Goal: Find specific page/section: Find specific page/section

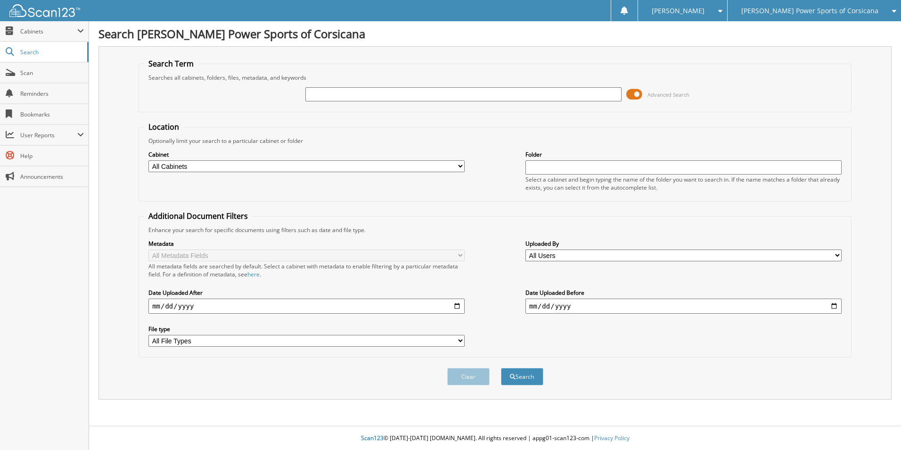
click at [55, 31] on span "Cabinets" at bounding box center [48, 31] width 57 height 8
click at [57, 51] on span "This Company" at bounding box center [49, 52] width 69 height 8
type input "t-21902"
click at [501, 368] on button "Search" at bounding box center [522, 376] width 42 height 17
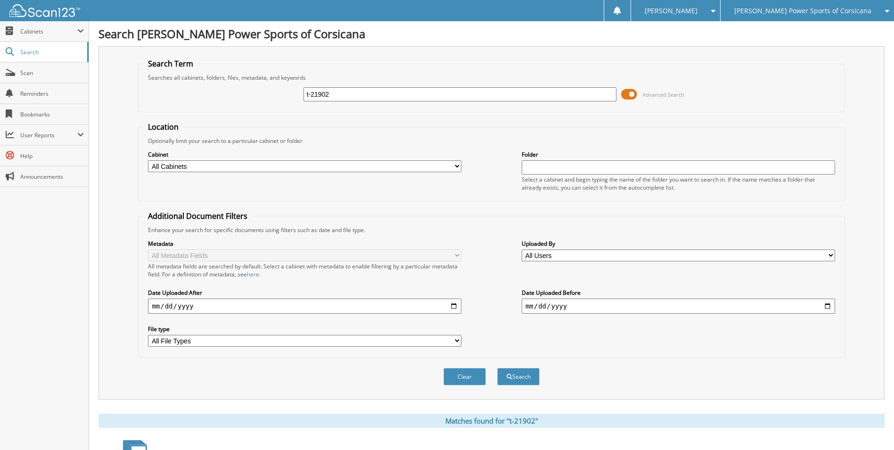
click at [634, 94] on span at bounding box center [629, 94] width 16 height 14
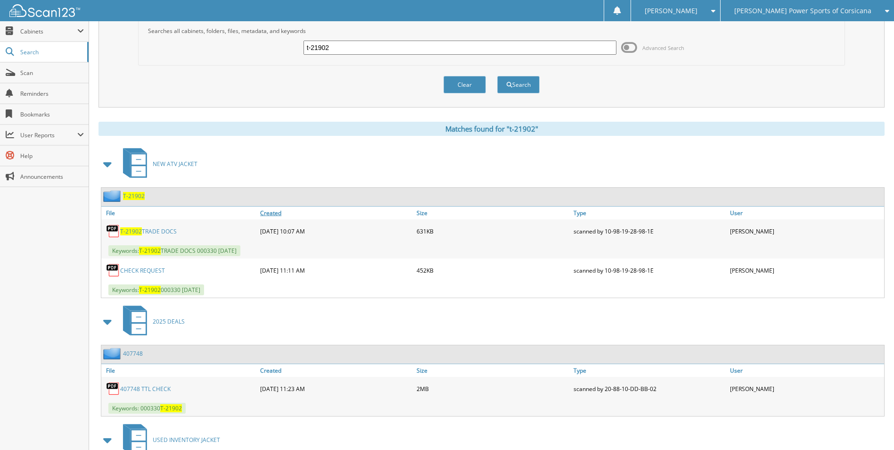
scroll to position [107, 0]
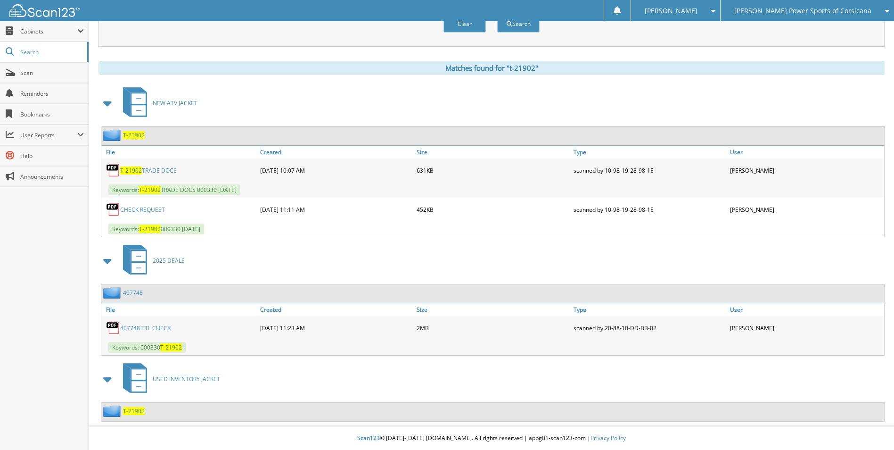
click at [139, 292] on link "407748" at bounding box center [133, 292] width 20 height 8
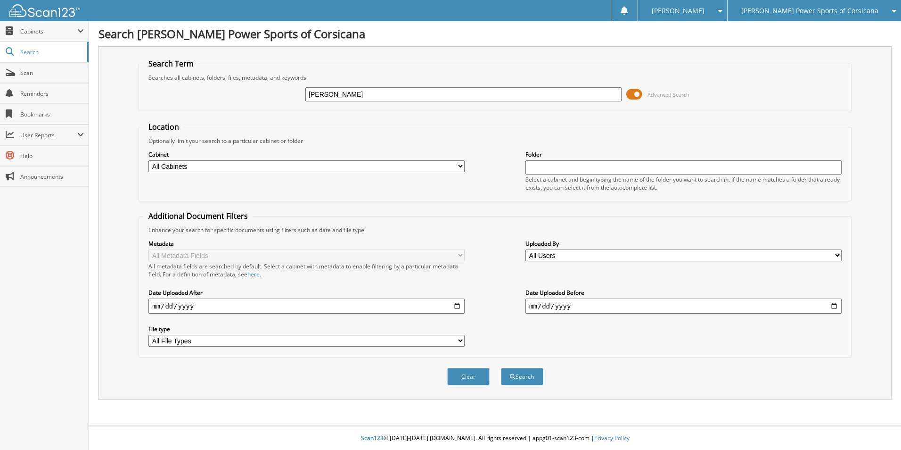
type input "[PERSON_NAME]"
click at [501, 368] on button "Search" at bounding box center [522, 376] width 42 height 17
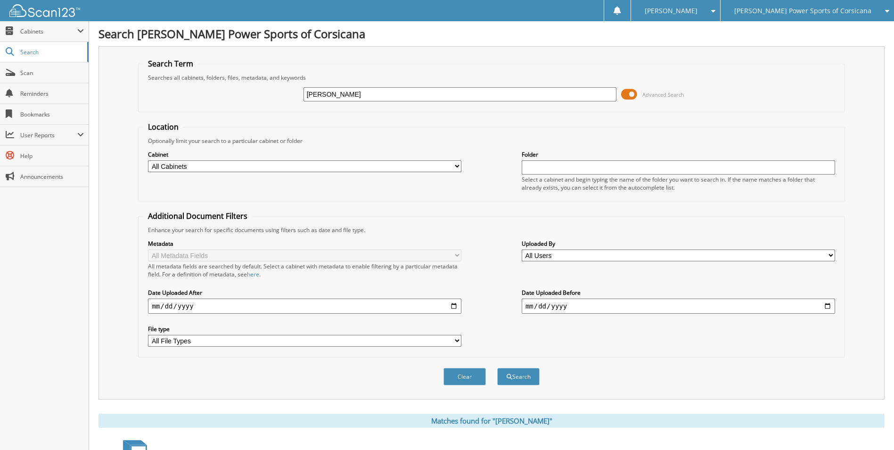
click at [629, 95] on span at bounding box center [629, 94] width 16 height 14
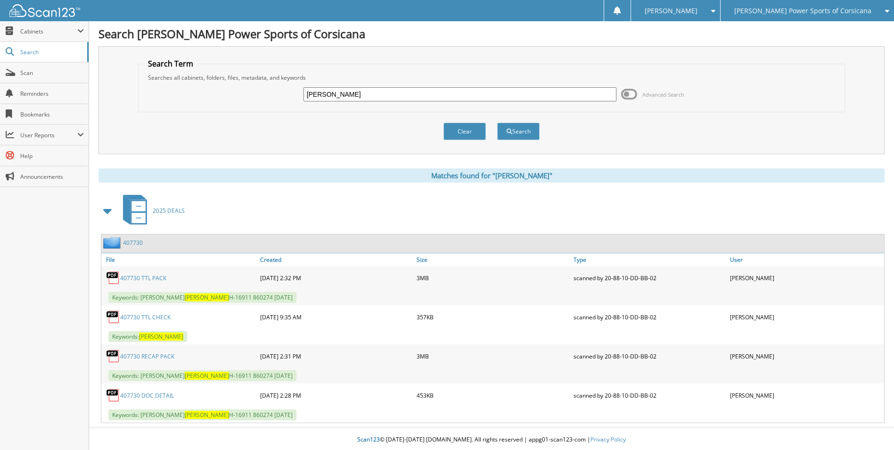
scroll to position [1, 0]
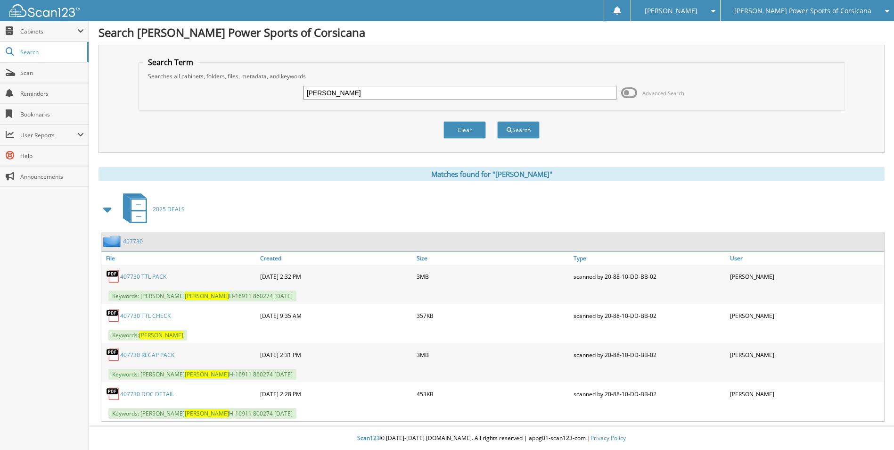
drag, startPoint x: 318, startPoint y: 92, endPoint x: 231, endPoint y: 79, distance: 87.3
click at [233, 79] on fieldset "Search Term Searches all cabinets, folders, files, metadata, and keywords conkl…" at bounding box center [491, 84] width 707 height 54
type input "SAMARRIPA"
click at [497, 121] on button "Search" at bounding box center [518, 129] width 42 height 17
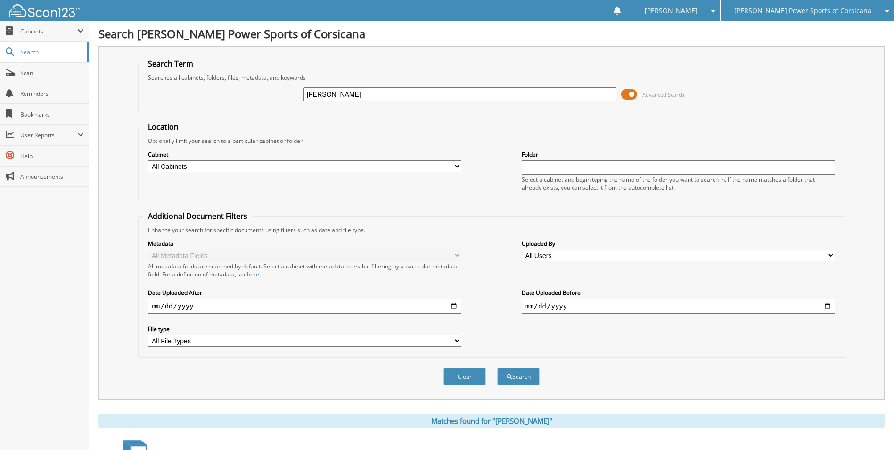
drag, startPoint x: 635, startPoint y: 90, endPoint x: 623, endPoint y: 93, distance: 12.6
click at [633, 91] on span at bounding box center [629, 94] width 16 height 14
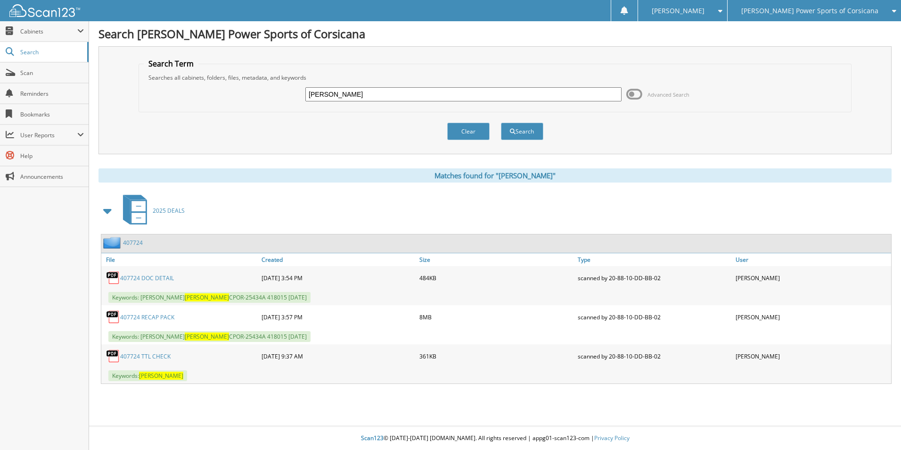
drag, startPoint x: 355, startPoint y: 93, endPoint x: 252, endPoint y: 89, distance: 103.3
click at [252, 89] on div "SAMARRIPA Advanced Search" at bounding box center [495, 94] width 703 height 25
type input "WILLIAMS"
click at [501, 123] on button "Search" at bounding box center [522, 131] width 42 height 17
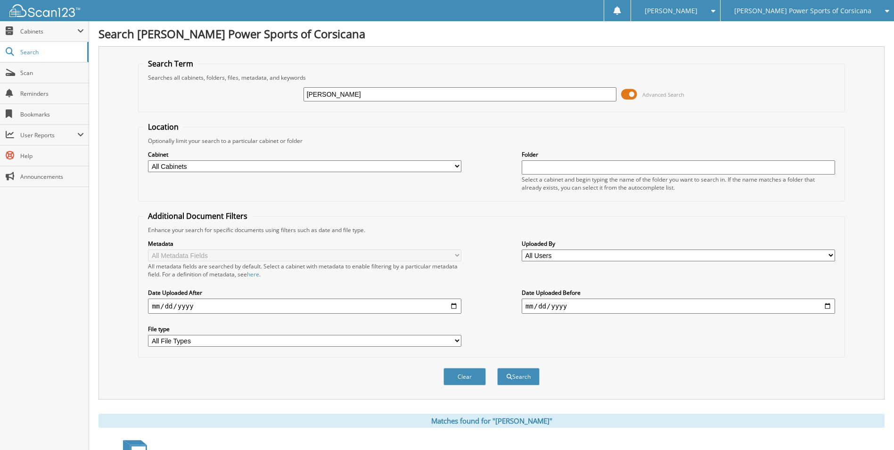
click at [635, 94] on span at bounding box center [629, 94] width 16 height 14
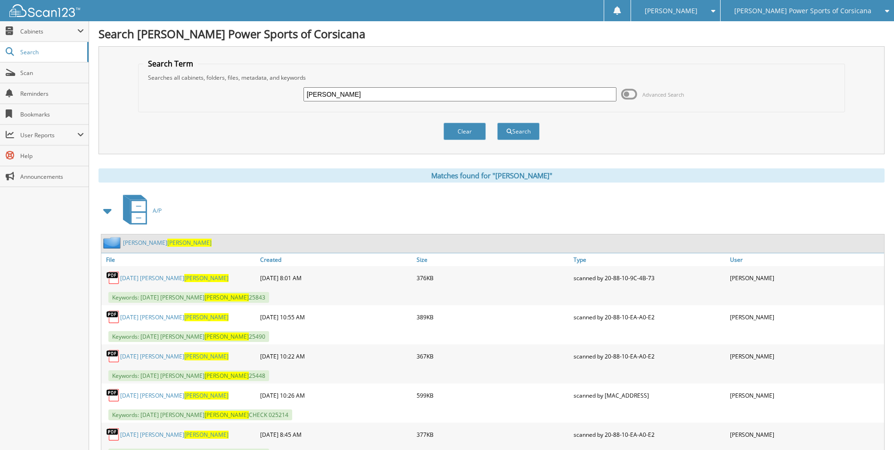
click at [102, 208] on span at bounding box center [107, 210] width 13 height 17
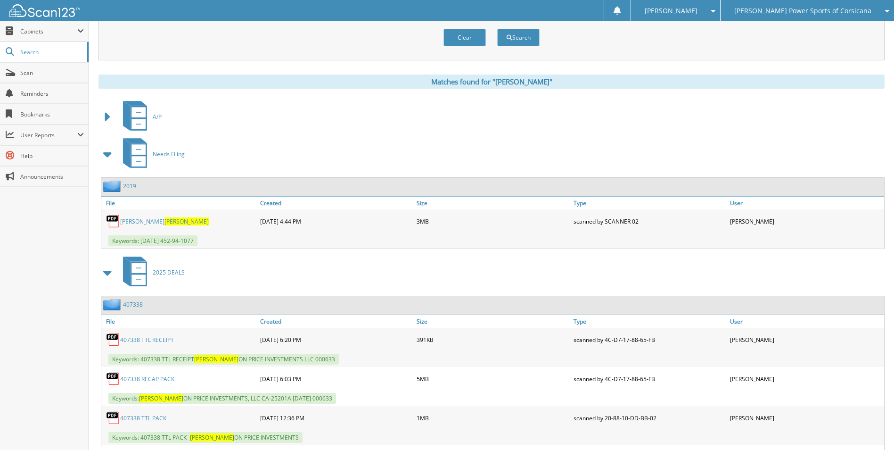
scroll to position [94, 0]
click at [106, 155] on span at bounding box center [107, 153] width 13 height 17
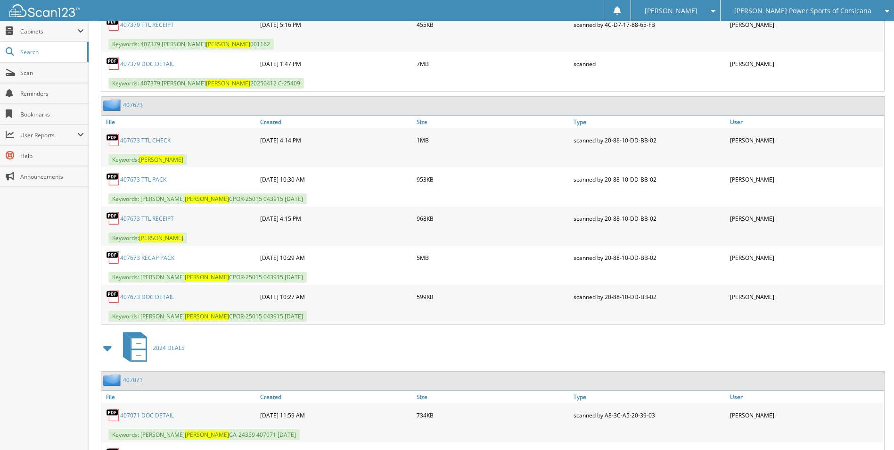
scroll to position [943, 0]
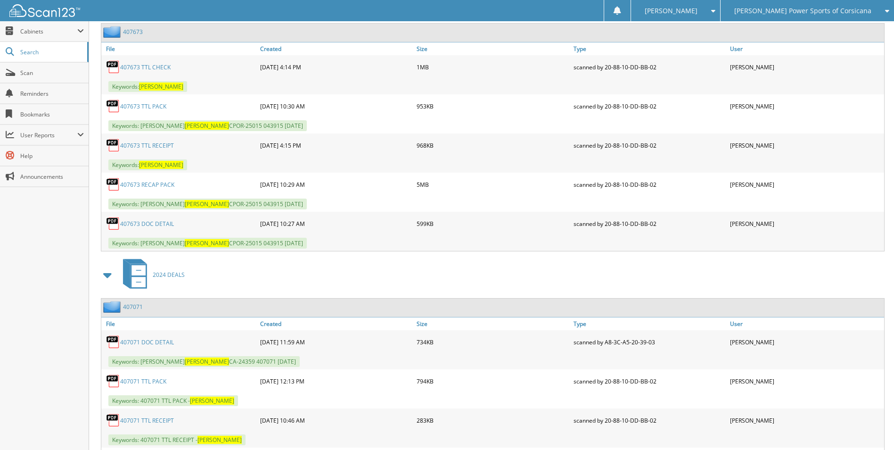
click at [108, 278] on span at bounding box center [107, 274] width 13 height 17
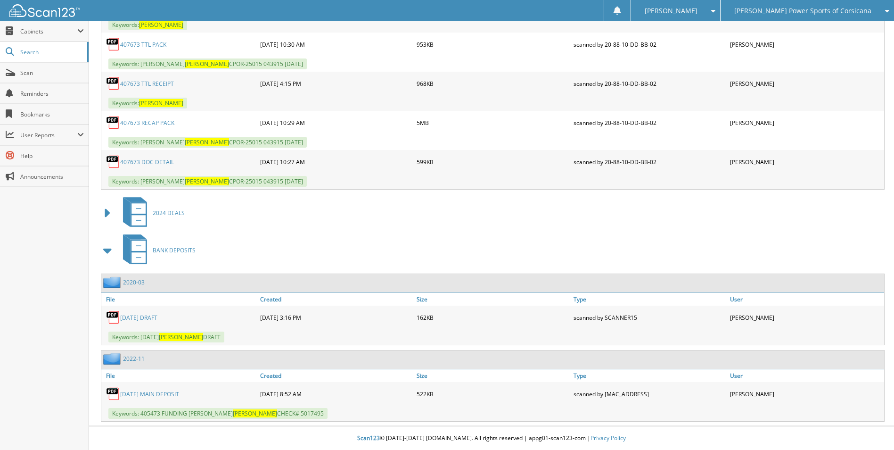
click at [107, 253] on span at bounding box center [107, 250] width 13 height 17
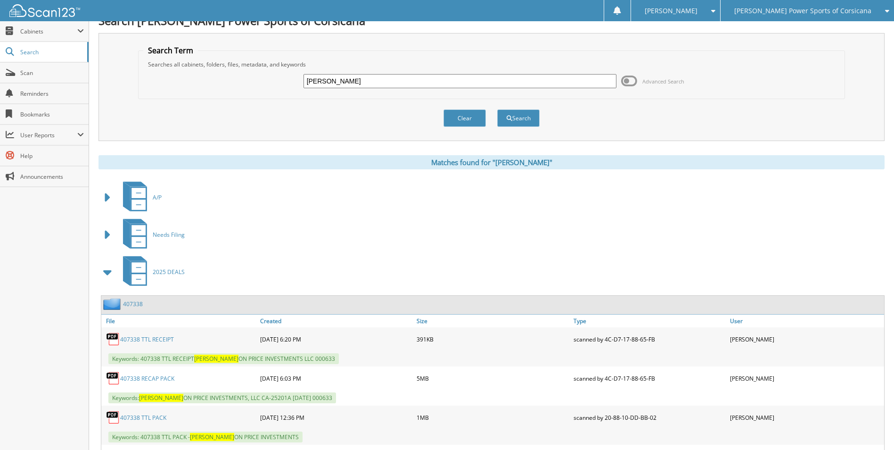
scroll to position [0, 0]
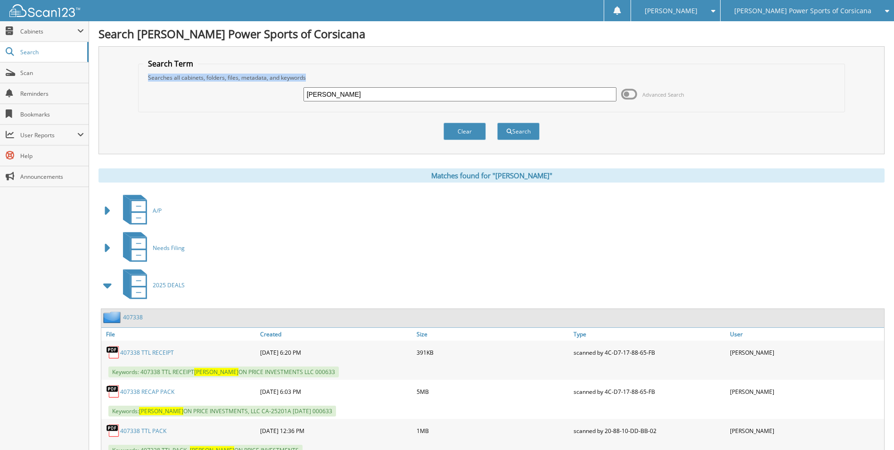
drag, startPoint x: 347, startPoint y: 103, endPoint x: 274, endPoint y: 66, distance: 81.6
click at [274, 66] on fieldset "Search Term Searches all cabinets, folders, files, metadata, and keywords WILLI…" at bounding box center [491, 85] width 707 height 54
drag, startPoint x: 274, startPoint y: 66, endPoint x: 312, endPoint y: 91, distance: 45.5
click at [307, 90] on input "WILLIAMS" at bounding box center [460, 94] width 313 height 14
type input "GRE PAYNE"
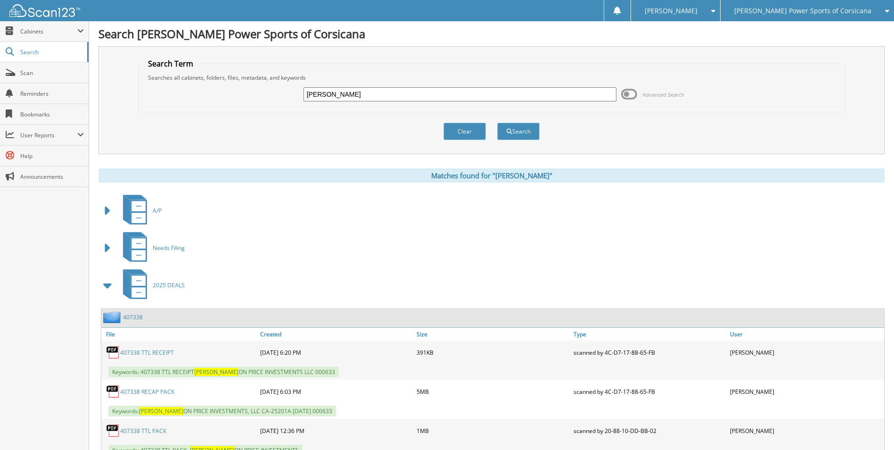
click at [497, 123] on button "Search" at bounding box center [518, 131] width 42 height 17
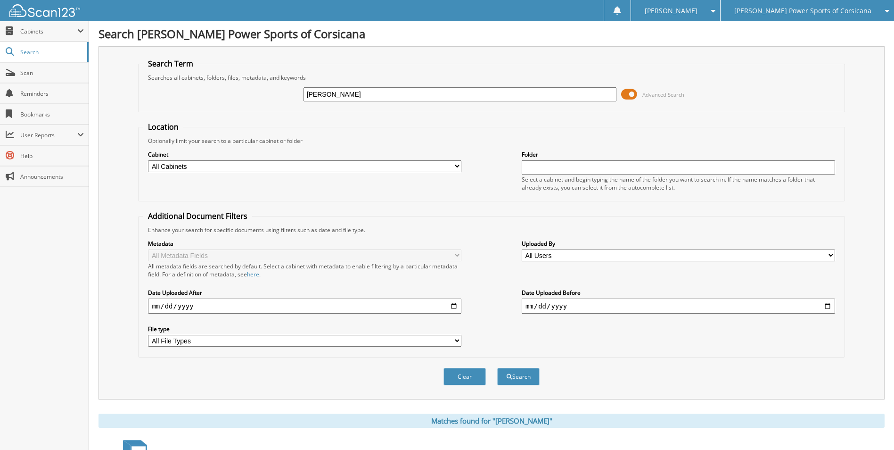
drag, startPoint x: 347, startPoint y: 94, endPoint x: 243, endPoint y: 79, distance: 105.3
click at [243, 79] on fieldset "Search Term Searches all cabinets, folders, files, metadata, and keywords GRE P…" at bounding box center [491, 85] width 707 height 54
type input "JEFFRESS"
click at [497, 368] on button "Search" at bounding box center [518, 376] width 42 height 17
click at [631, 91] on span at bounding box center [629, 94] width 16 height 14
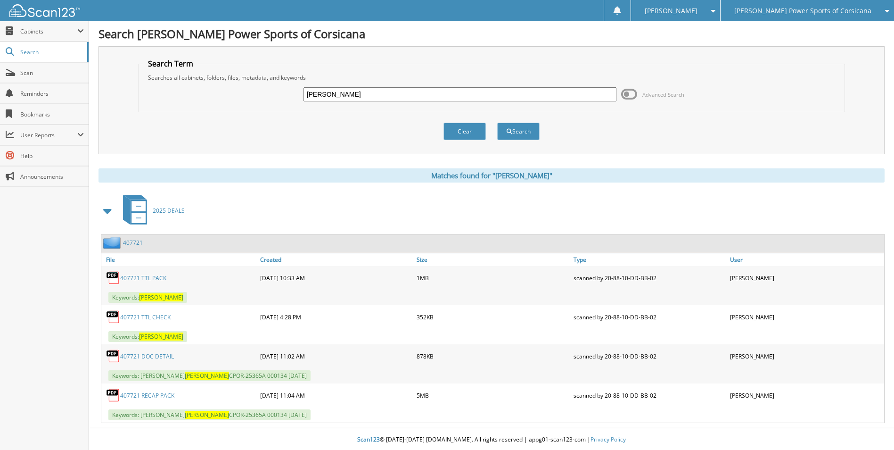
click at [132, 243] on link "407721" at bounding box center [133, 242] width 20 height 8
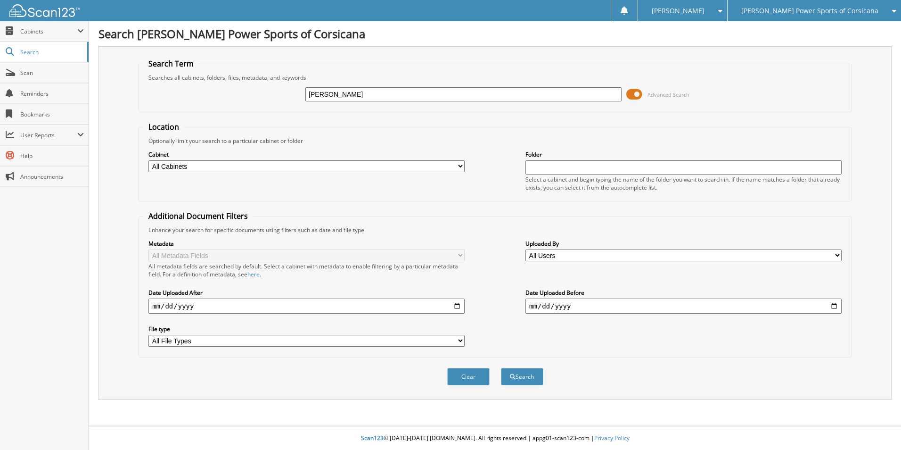
type input "[PERSON_NAME]"
click at [501, 368] on button "Search" at bounding box center [522, 376] width 42 height 17
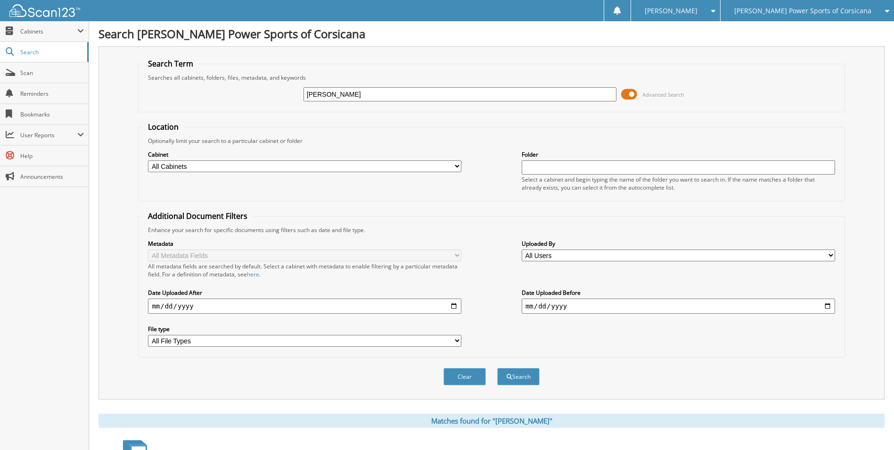
drag, startPoint x: 345, startPoint y: 99, endPoint x: 303, endPoint y: 74, distance: 48.6
click at [283, 74] on fieldset "Search Term Searches all cabinets, folders, files, metadata, and keywords canno…" at bounding box center [491, 85] width 707 height 54
type input "[PERSON_NAME] LAZY"
click at [497, 368] on button "Search" at bounding box center [518, 376] width 42 height 17
click at [639, 93] on span "Advanced Search" at bounding box center [652, 94] width 63 height 14
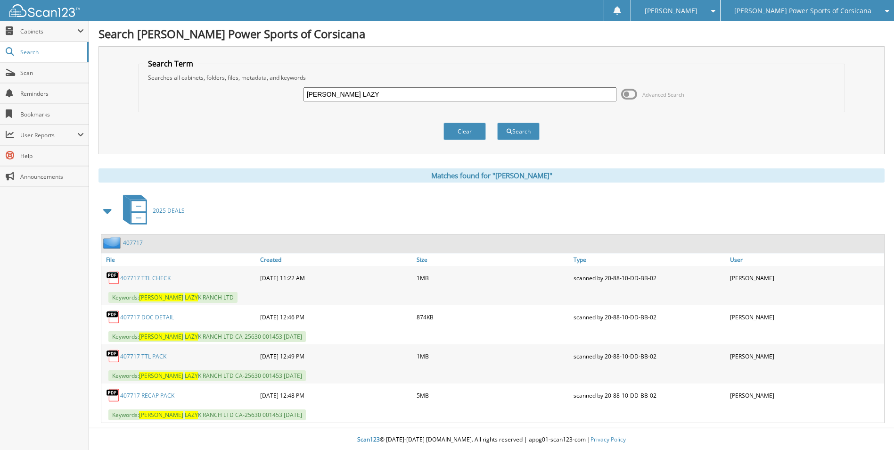
drag, startPoint x: 354, startPoint y: 93, endPoint x: 216, endPoint y: 44, distance: 146.5
click at [217, 44] on div "Search [PERSON_NAME] Power Sports of Corsicana Search Term Searches all cabinet…" at bounding box center [491, 225] width 805 height 451
type input "[PERSON_NAME]"
click at [497, 123] on button "Search" at bounding box center [518, 131] width 42 height 17
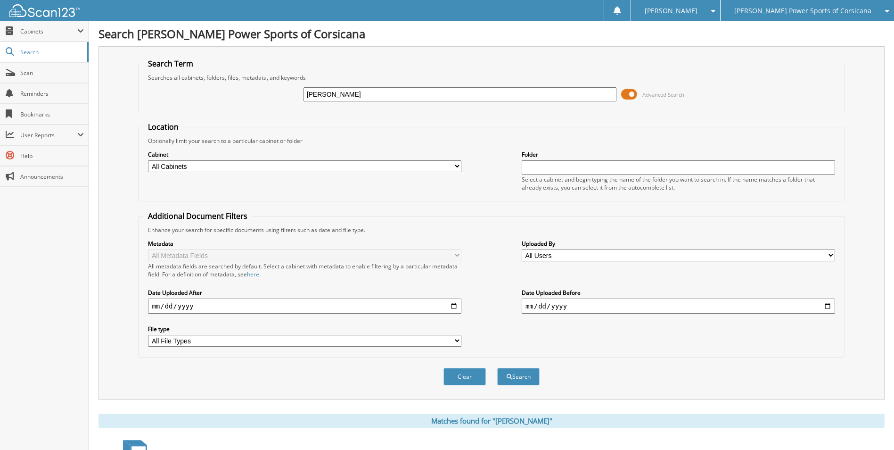
drag, startPoint x: 628, startPoint y: 93, endPoint x: 565, endPoint y: 103, distance: 63.9
click at [628, 93] on span at bounding box center [629, 94] width 16 height 14
